Goal: Contribute content: Contribute content

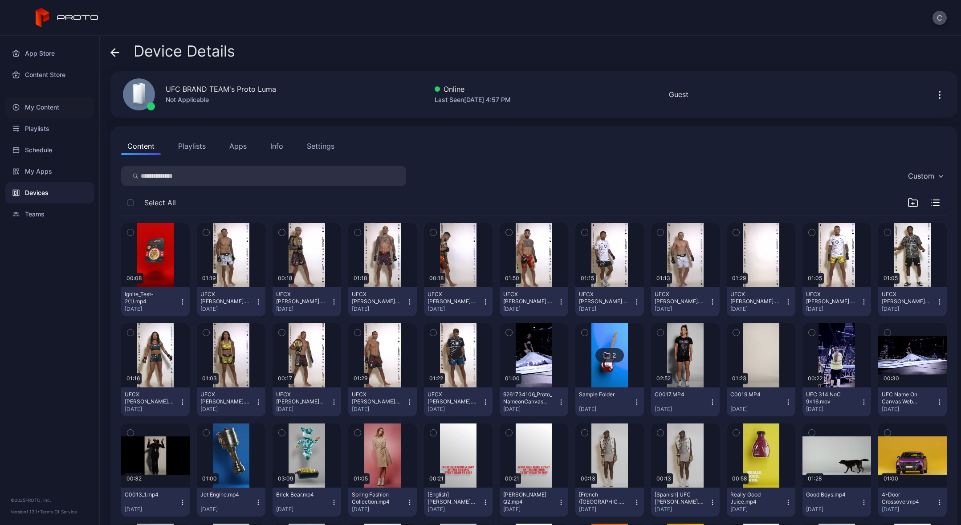
click at [37, 109] on div "My Content" at bounding box center [49, 107] width 89 height 21
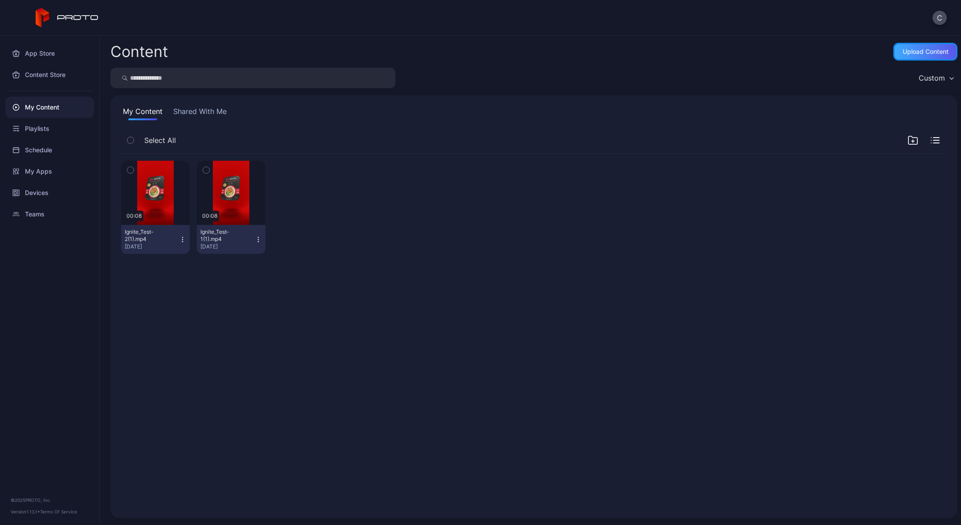
click at [903, 50] on div "Upload Content" at bounding box center [926, 51] width 46 height 7
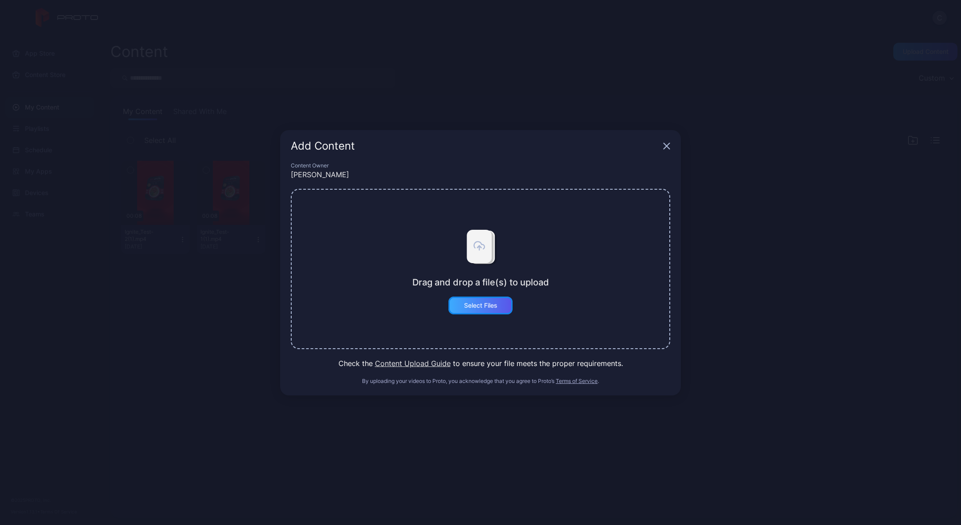
click at [493, 303] on div "Select Files" at bounding box center [480, 305] width 33 height 7
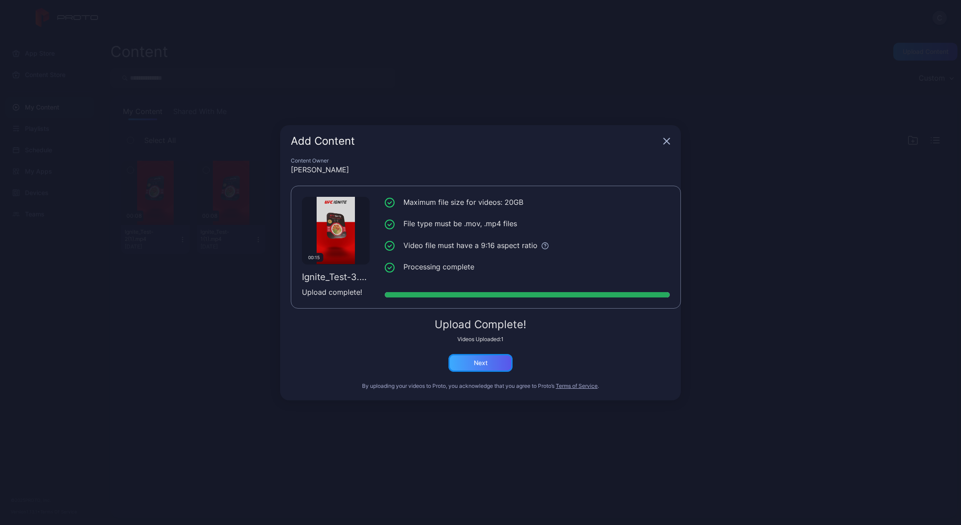
click at [468, 361] on div "Next" at bounding box center [480, 363] width 64 height 18
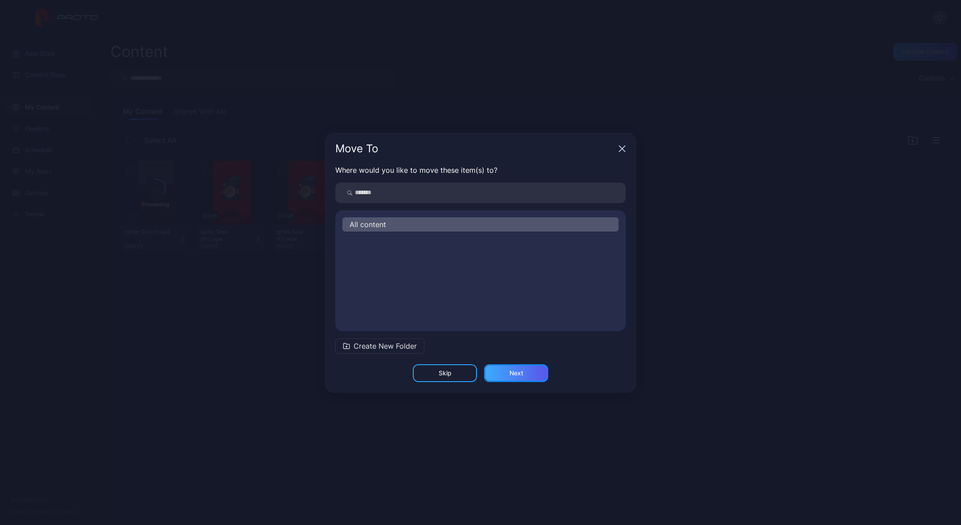
click at [512, 373] on div "Next" at bounding box center [516, 373] width 14 height 7
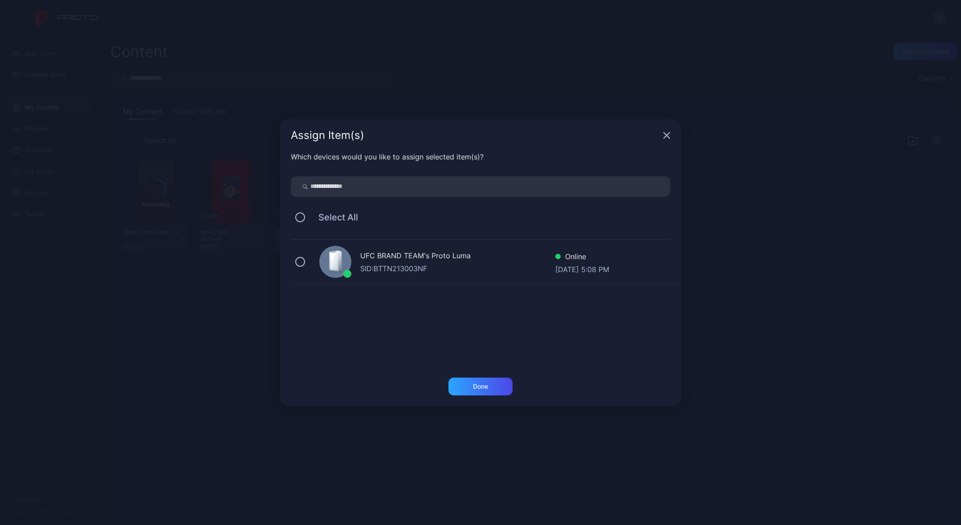
click at [406, 262] on div "UFC BRAND TEAM's Proto Luma" at bounding box center [457, 256] width 195 height 13
click at [488, 388] on div "Done" at bounding box center [480, 387] width 64 height 18
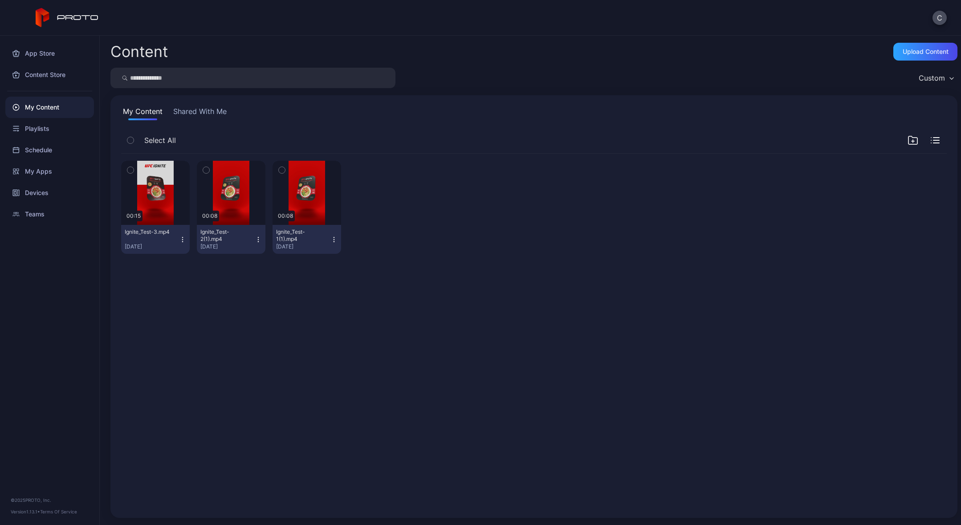
click at [181, 240] on icon "button" at bounding box center [182, 239] width 7 height 7
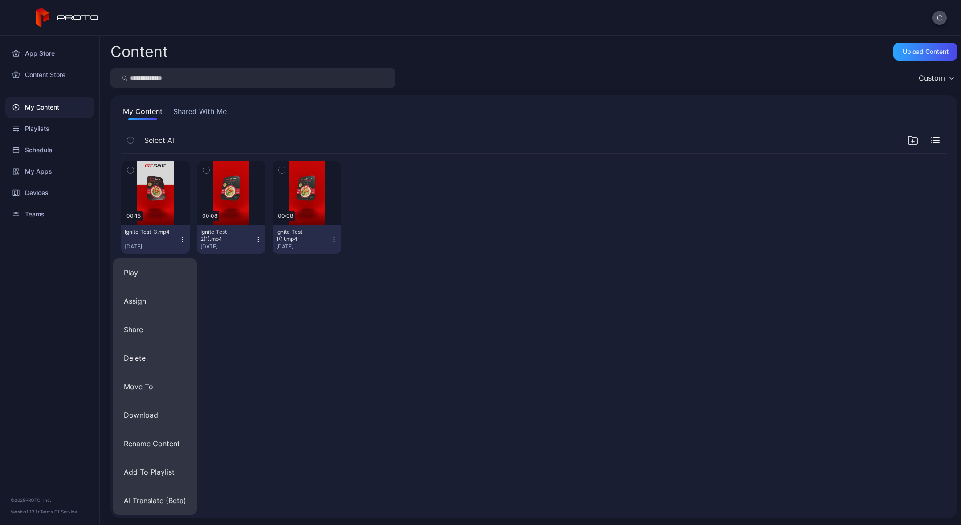
click at [181, 240] on icon "button" at bounding box center [182, 239] width 7 height 7
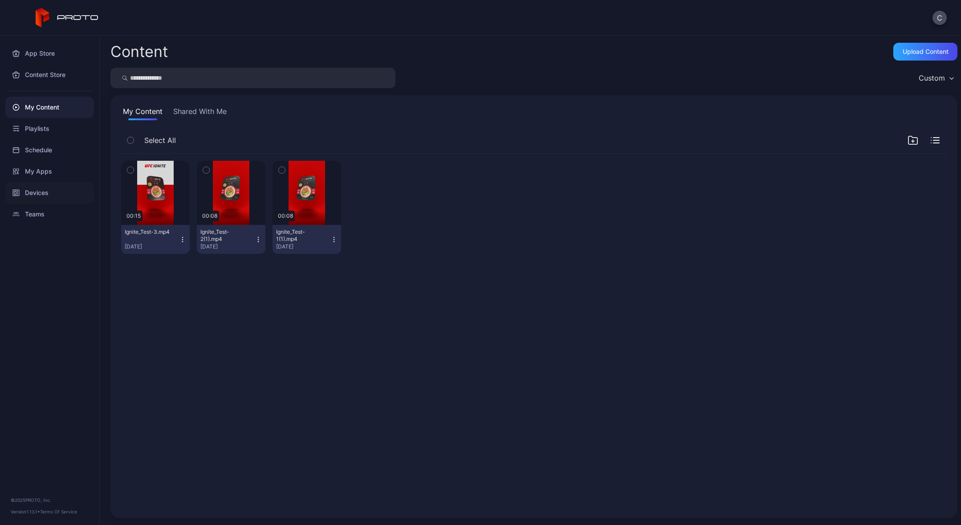
click at [44, 187] on div "Devices" at bounding box center [49, 192] width 89 height 21
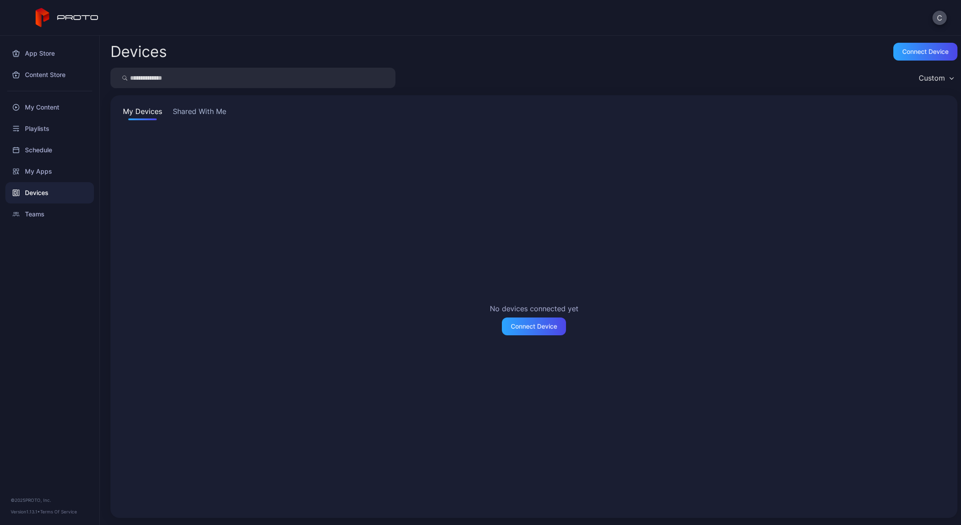
click at [221, 107] on button "Shared With Me" at bounding box center [199, 113] width 57 height 14
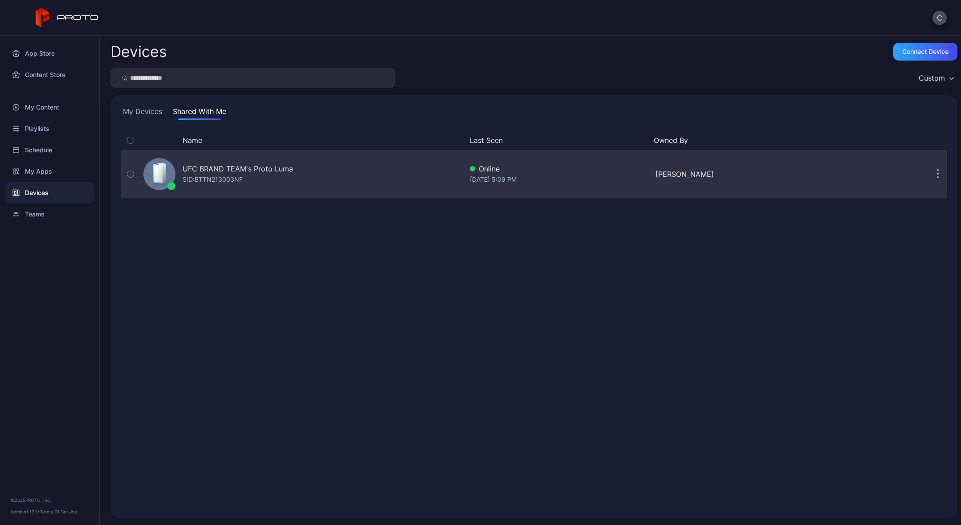
click at [245, 184] on div "UFC BRAND TEAM's Proto [PERSON_NAME]: BTTN213003NF" at bounding box center [238, 173] width 110 height 21
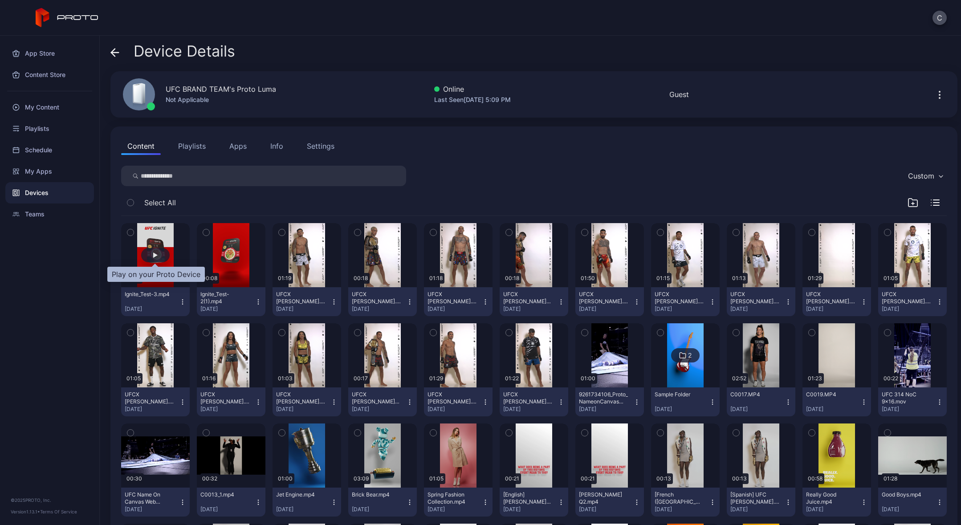
click at [157, 252] on div "button" at bounding box center [155, 255] width 28 height 14
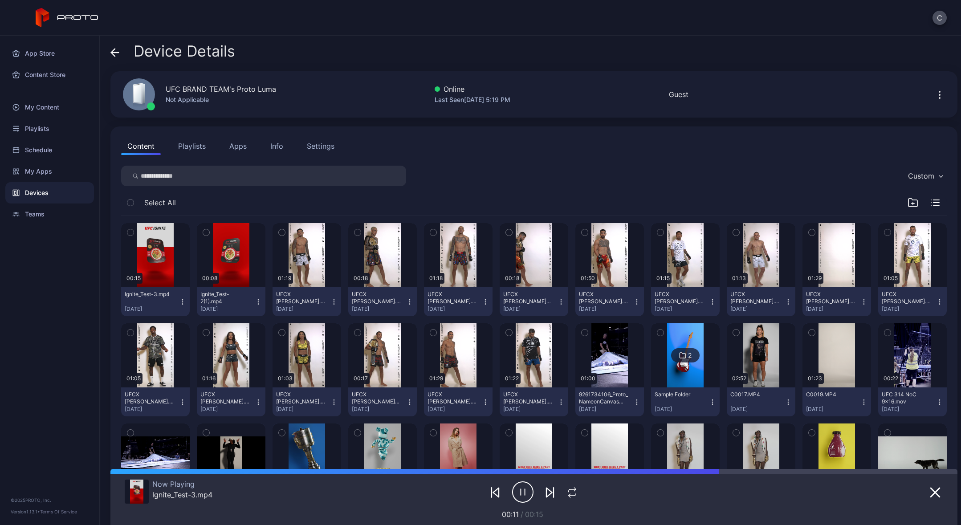
click at [519, 488] on icon "button" at bounding box center [522, 492] width 21 height 22
click at [931, 492] on button "button" at bounding box center [935, 492] width 16 height 12
